Goal: Understand process/instructions: Learn how to perform a task or action

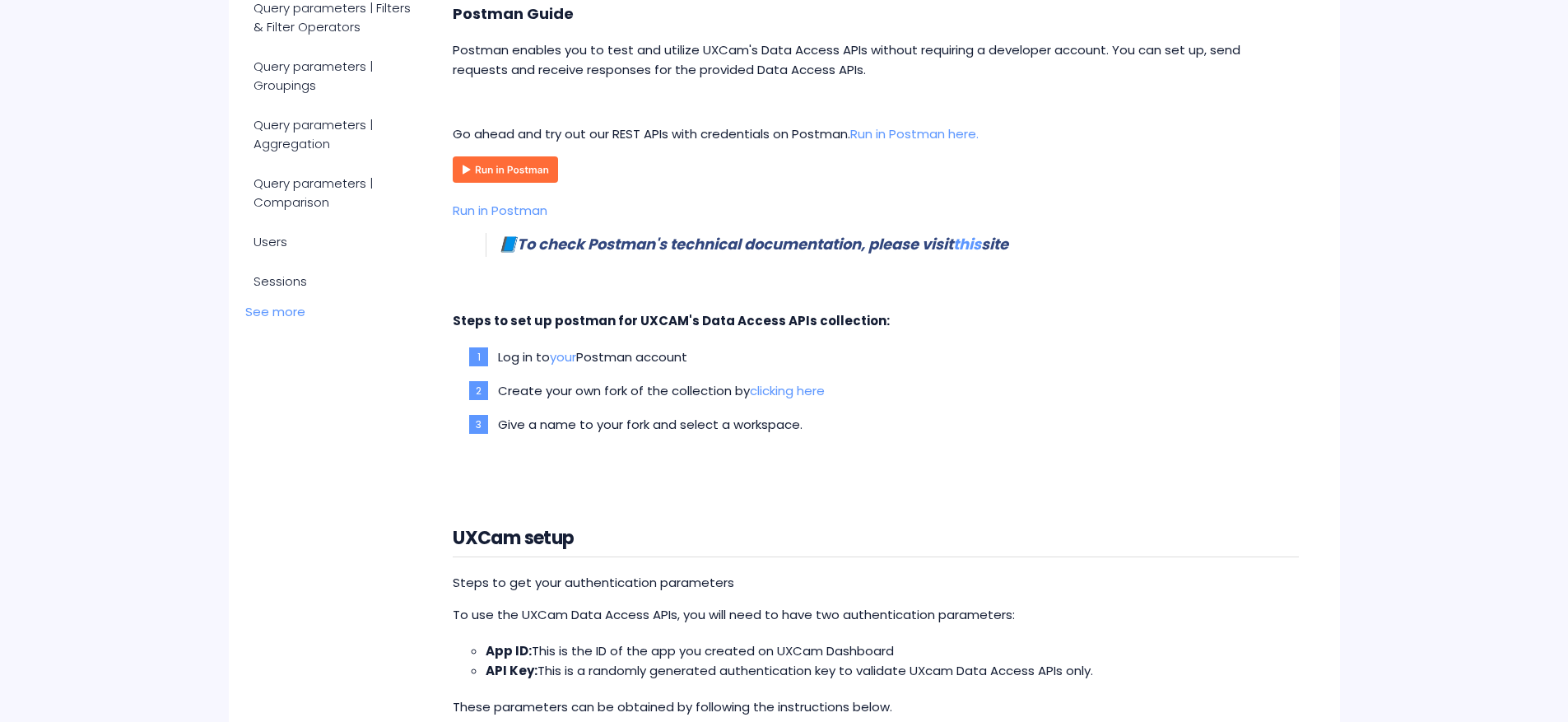
click at [537, 135] on p "Go ahead and try out our REST APIs with credentials on Postman. Run in [GEOGRAP…" at bounding box center [875, 135] width 845 height 20
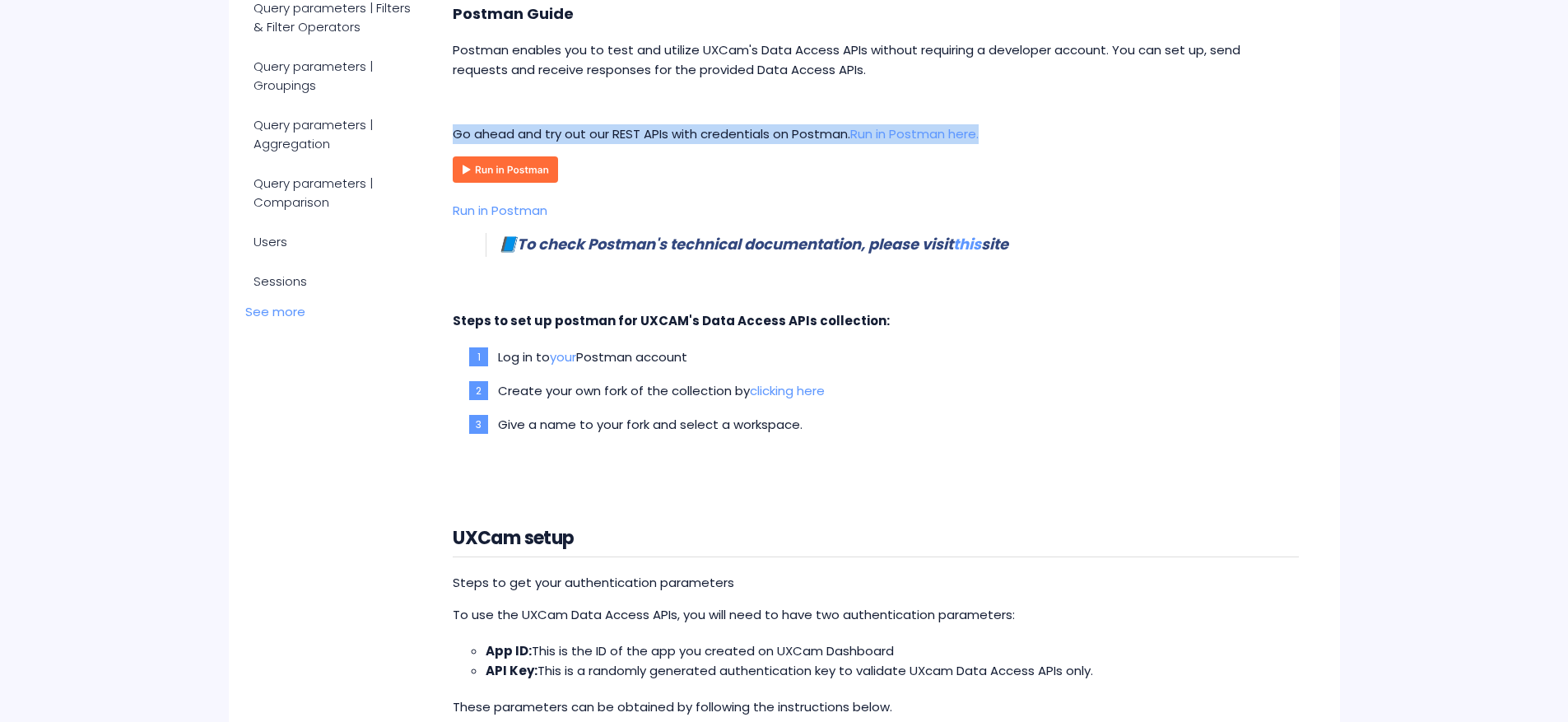
click at [537, 135] on p "Go ahead and try out our REST APIs with credentials on Postman. Run in [GEOGRAP…" at bounding box center [875, 135] width 845 height 20
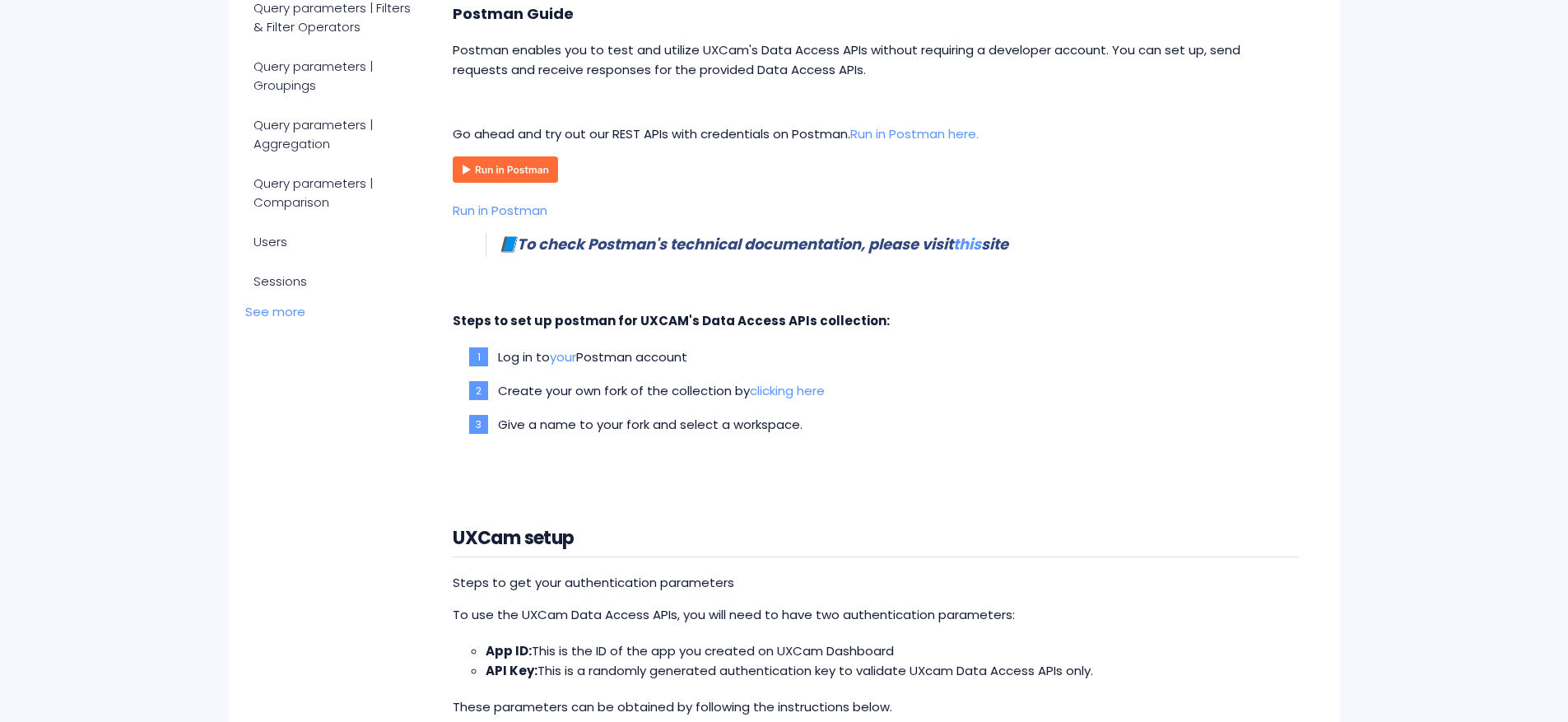
click at [637, 91] on div "❗️ We have made a minor change Data Access API - Session list end point to impr…" at bounding box center [875, 541] width 845 height 1438
click at [634, 66] on p "Postman enables you to test and utilize UXCam's Data Access APIs without requir…" at bounding box center [875, 60] width 845 height 39
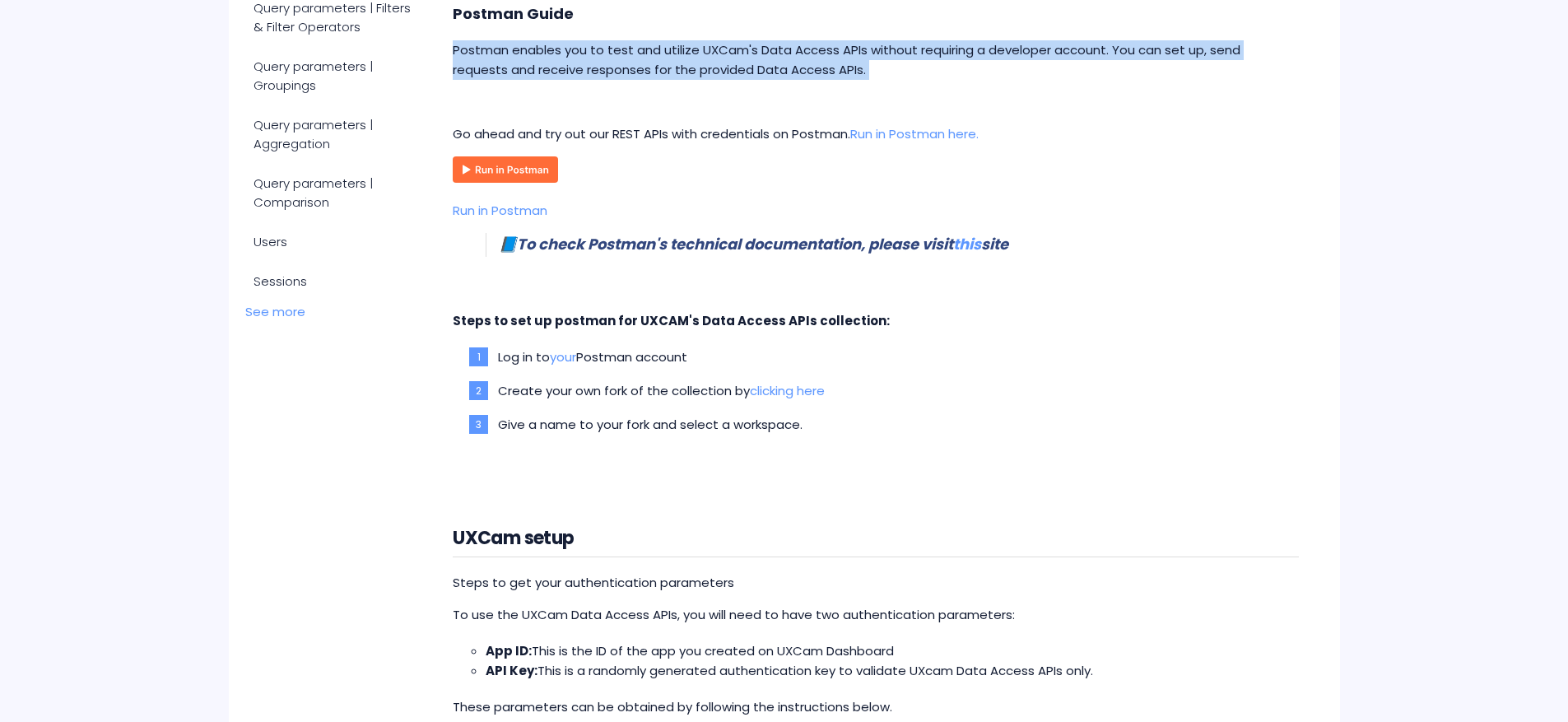
click at [634, 66] on p "Postman enables you to test and utilize UXCam's Data Access APIs without requir…" at bounding box center [875, 60] width 845 height 39
